Goal: Find specific page/section: Find specific page/section

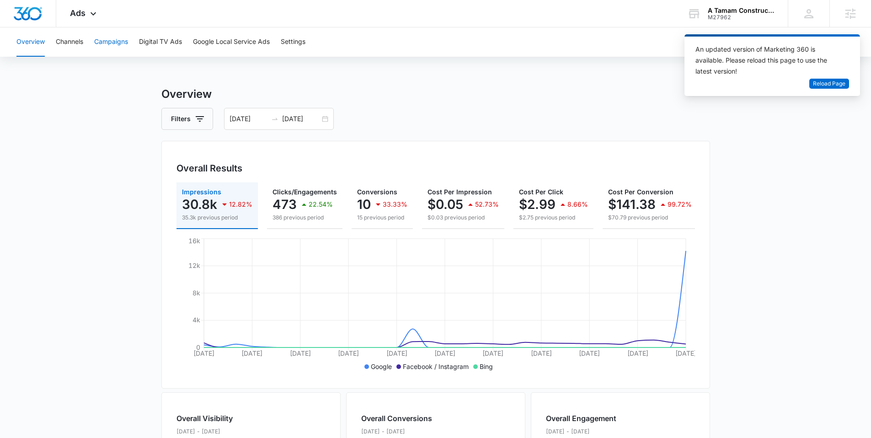
click at [112, 44] on button "Campaigns" at bounding box center [111, 41] width 34 height 29
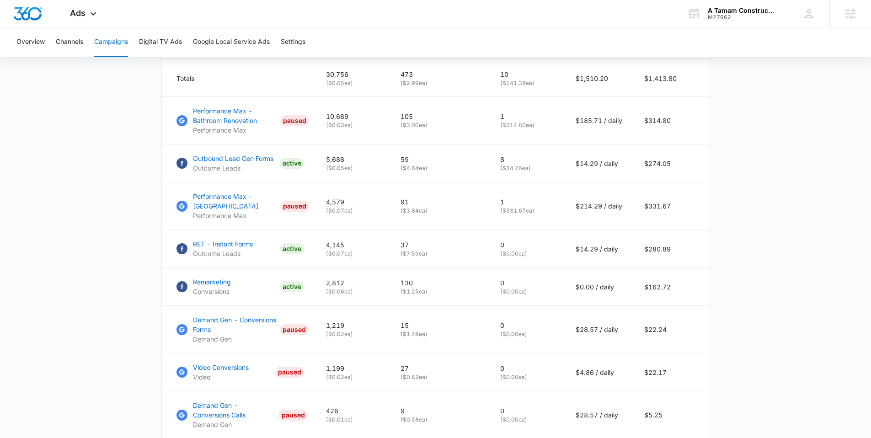
scroll to position [426, 0]
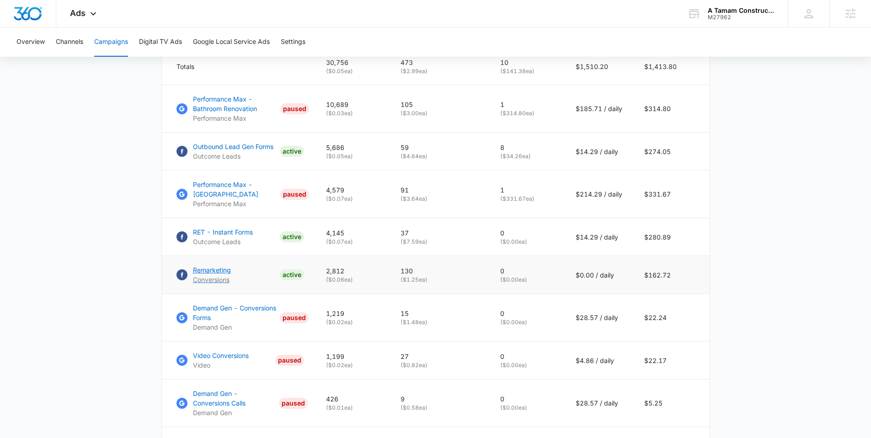
click at [212, 275] on p "Remarketing" at bounding box center [212, 270] width 38 height 10
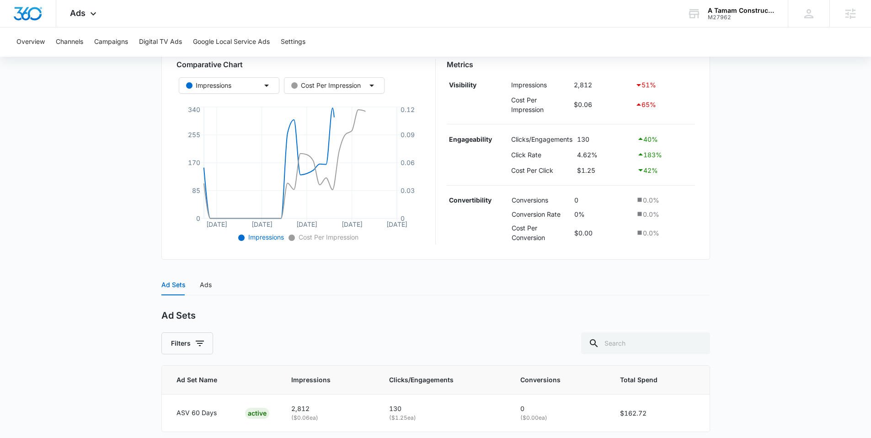
scroll to position [196, 0]
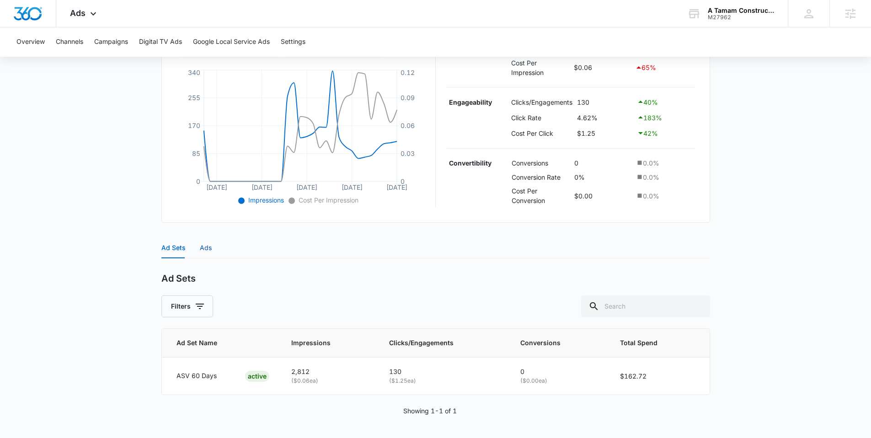
click at [207, 249] on div "Ads" at bounding box center [206, 248] width 12 height 10
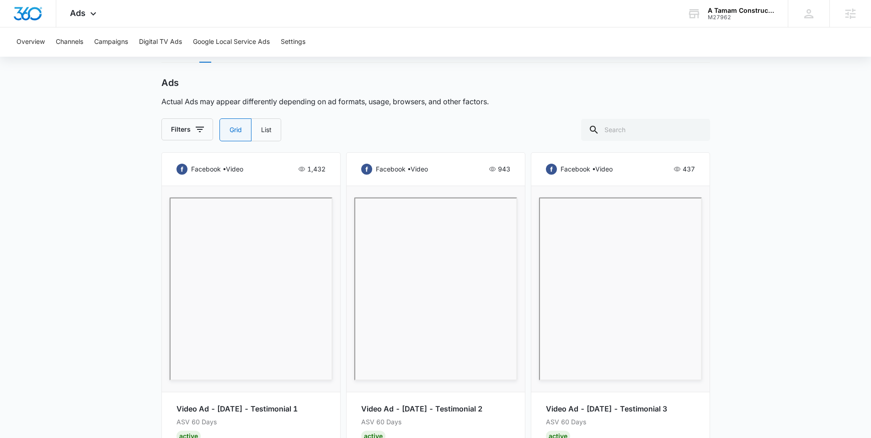
scroll to position [383, 0]
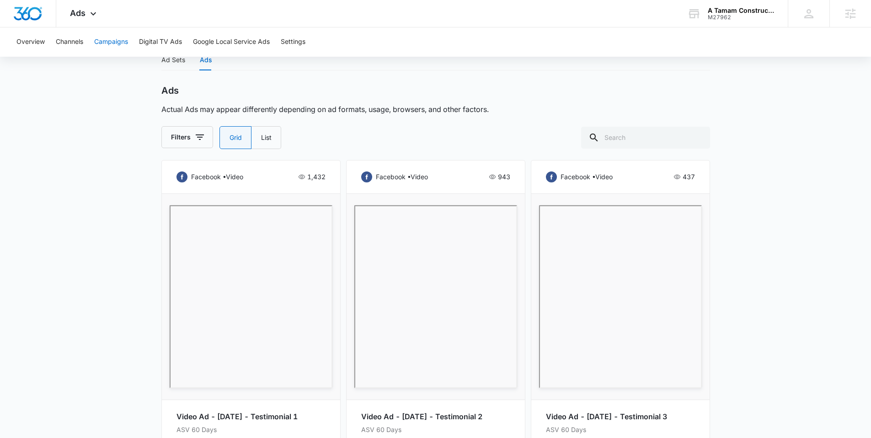
click at [116, 44] on button "Campaigns" at bounding box center [111, 41] width 34 height 29
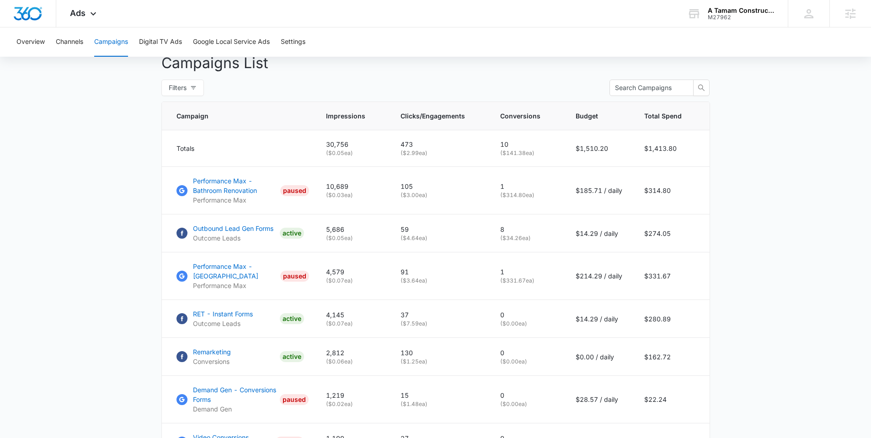
scroll to position [343, 0]
